Goal: Ask a question

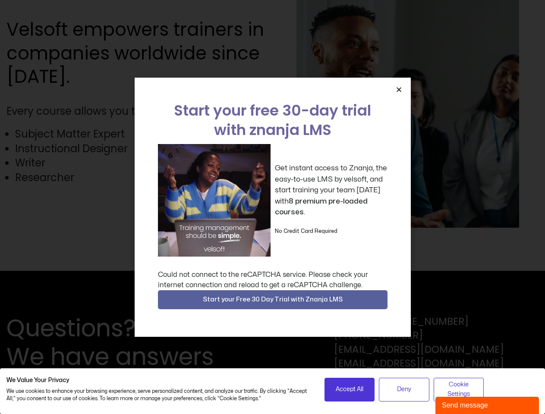
click at [272, 207] on div "Get instant access to Znanja, the easy-to-use LMS by velsoft, and start trainin…" at bounding box center [272, 200] width 229 height 113
click at [399, 89] on icon "Close" at bounding box center [399, 89] width 6 height 6
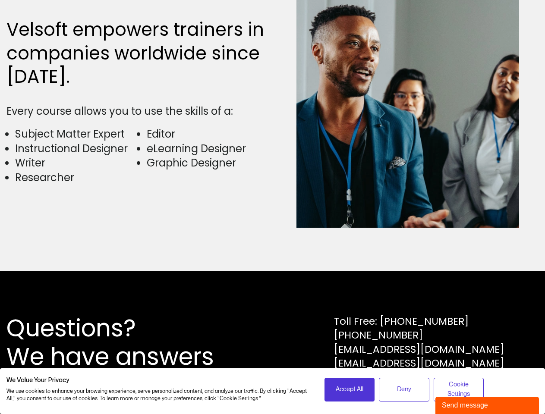
click at [273, 300] on div "Questions? We have answers Toll Free: [PHONE_NUMBER] [PHONE_NUMBER] [EMAIL_ADDR…" at bounding box center [272, 342] width 545 height 143
click at [349, 389] on span "Accept All" at bounding box center [350, 389] width 28 height 9
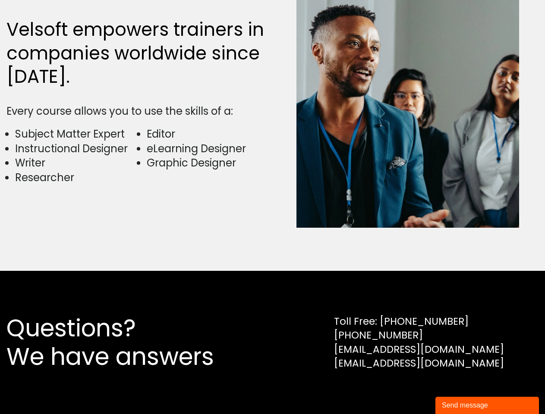
click at [404, 389] on div "Questions? We have answers Toll Free: [PHONE_NUMBER] [PHONE_NUMBER] [EMAIL_ADDR…" at bounding box center [272, 342] width 545 height 143
click at [458, 389] on div "Questions? We have answers Toll Free: [PHONE_NUMBER] [PHONE_NUMBER] [EMAIL_ADDR…" at bounding box center [272, 342] width 545 height 143
click at [487, 405] on div "Send message" at bounding box center [487, 405] width 91 height 10
